Goal: Navigation & Orientation: Find specific page/section

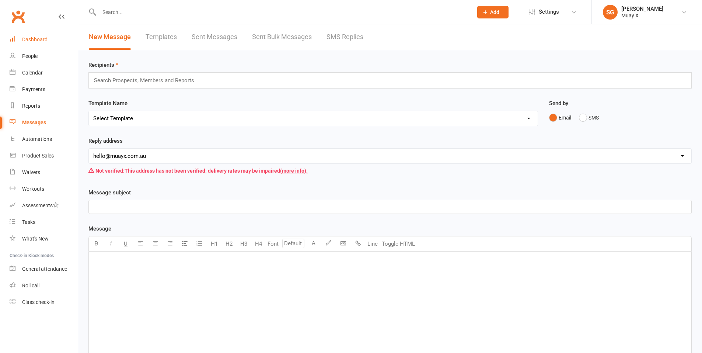
click at [45, 37] on div "Dashboard" at bounding box center [34, 40] width 25 height 6
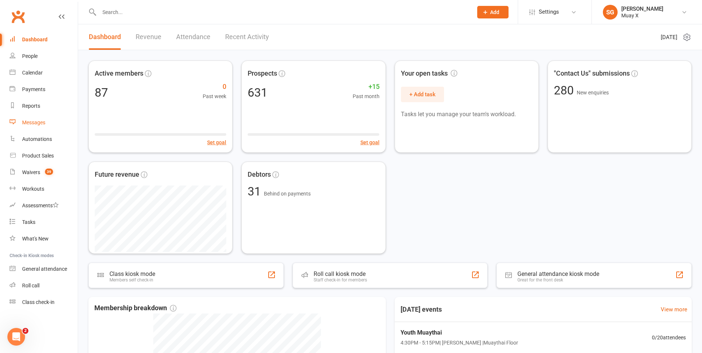
click at [38, 125] on div "Messages" at bounding box center [33, 122] width 23 height 6
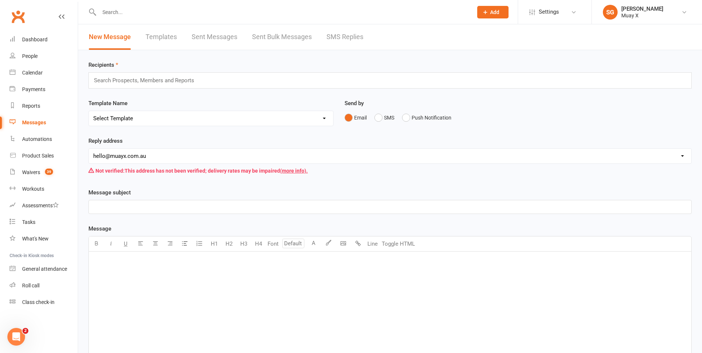
click at [352, 43] on link "SMS Replies" at bounding box center [345, 36] width 37 height 25
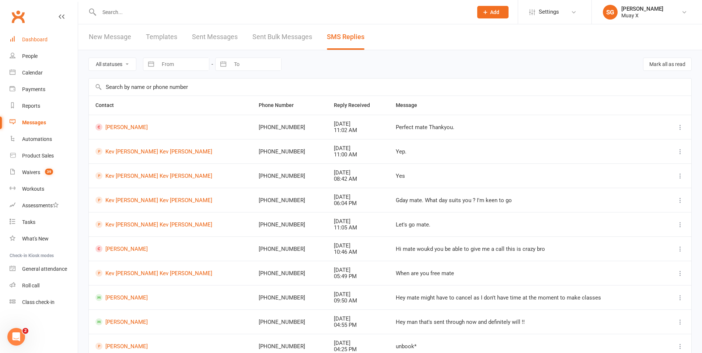
click at [34, 43] on link "Dashboard" at bounding box center [44, 39] width 68 height 17
